Goal: Transaction & Acquisition: Purchase product/service

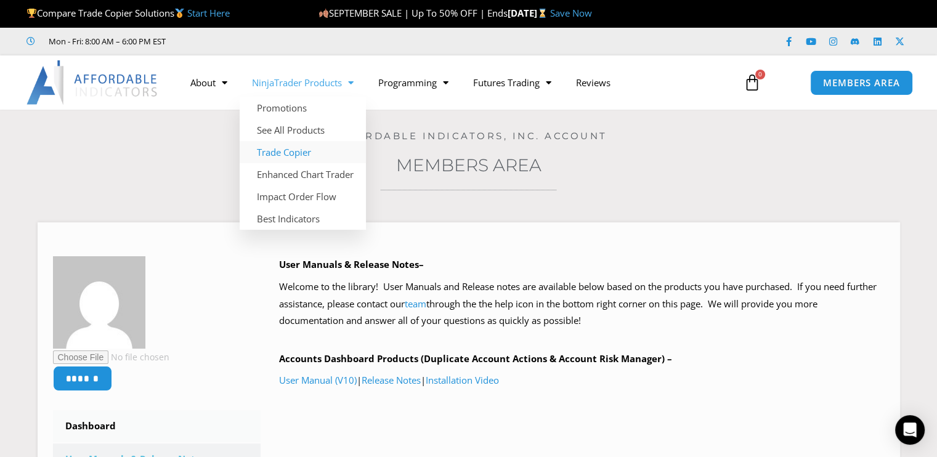
click at [286, 152] on link "Trade Copier" at bounding box center [303, 152] width 126 height 22
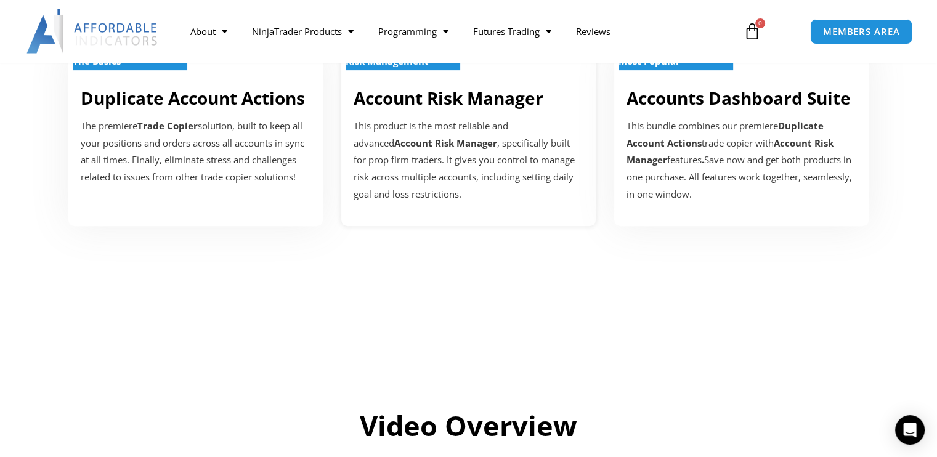
scroll to position [246, 0]
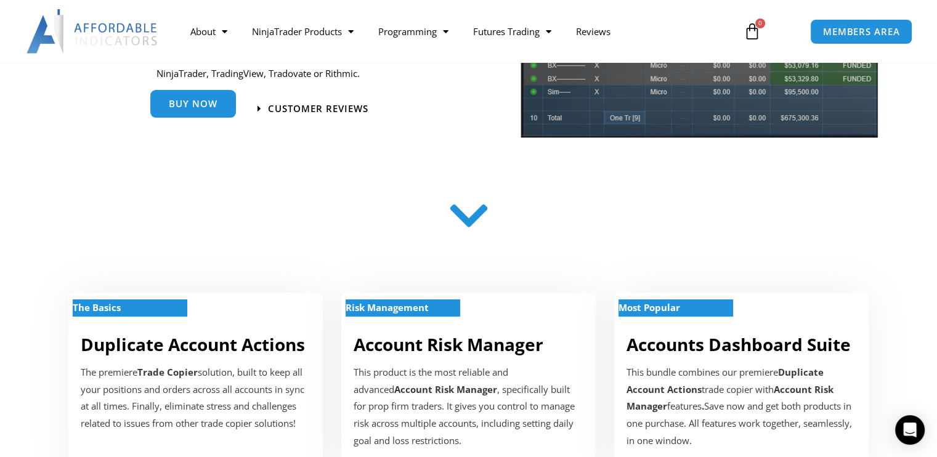
click at [193, 108] on span "Buy Now" at bounding box center [193, 103] width 49 height 9
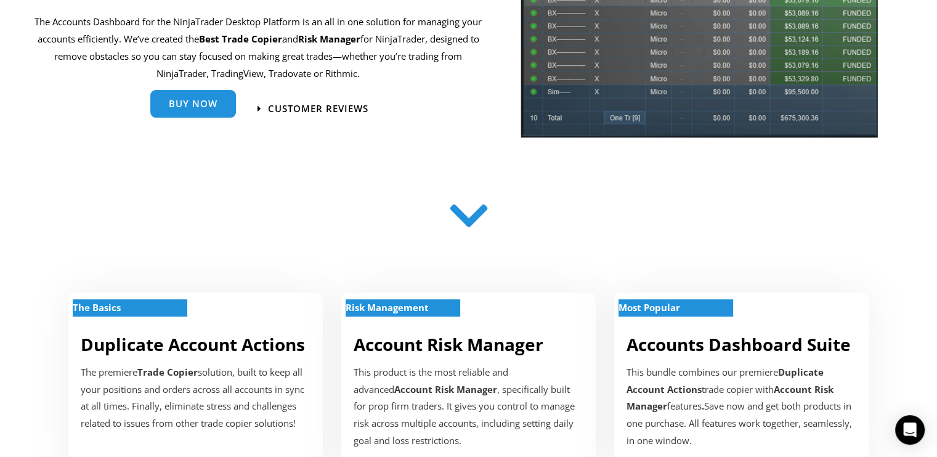
scroll to position [0, 0]
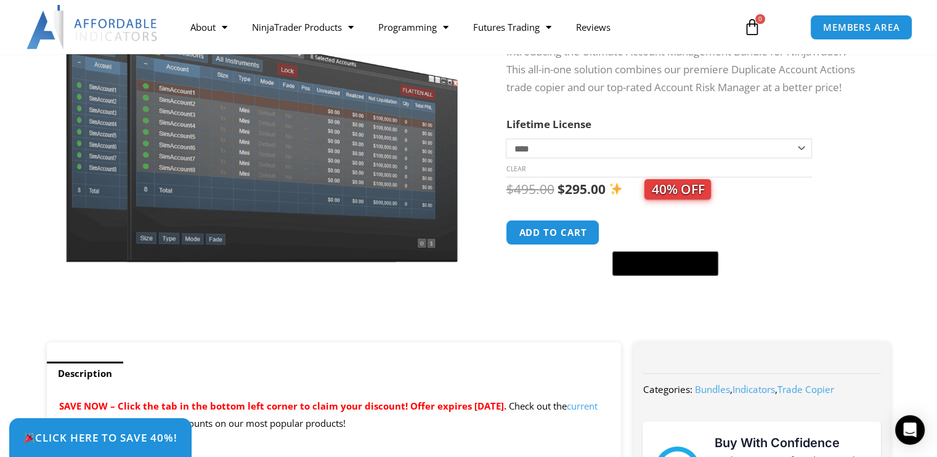
scroll to position [62, 0]
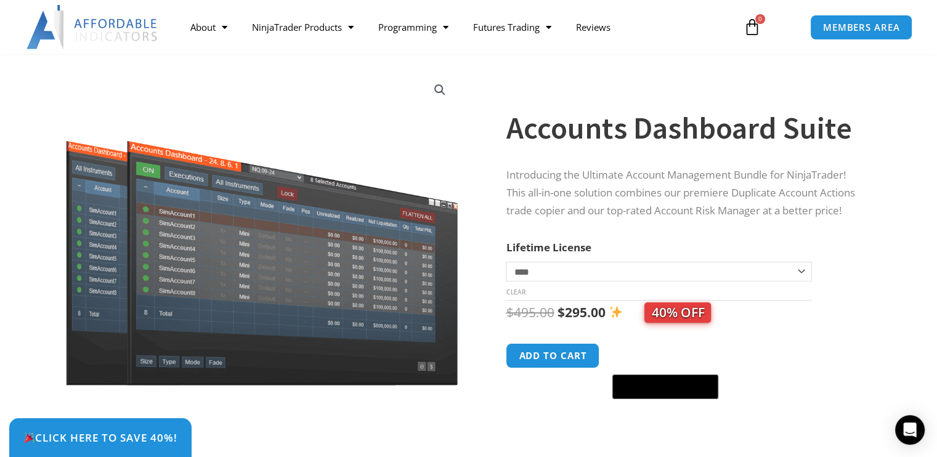
click at [798, 271] on select "**********" at bounding box center [658, 272] width 305 height 20
